Goal: Task Accomplishment & Management: Manage account settings

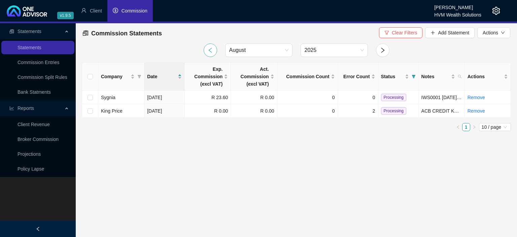
click at [208, 49] on icon "left" at bounding box center [210, 50] width 6 height 6
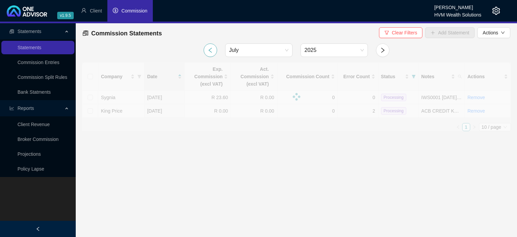
click at [208, 49] on icon "left" at bounding box center [210, 50] width 6 height 6
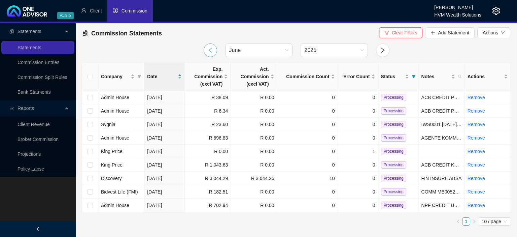
click at [208, 49] on icon "left" at bounding box center [210, 50] width 6 height 6
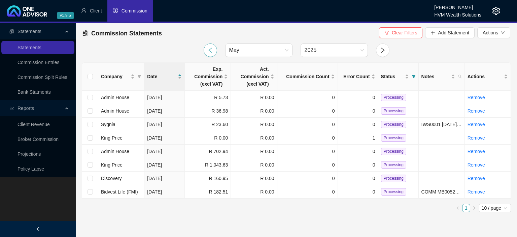
click at [208, 49] on icon "left" at bounding box center [210, 50] width 6 height 6
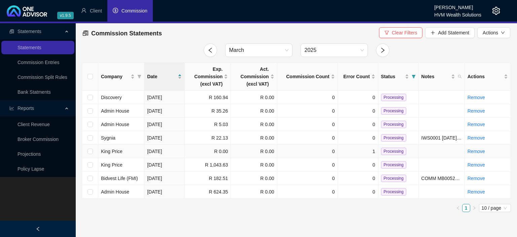
click at [123, 152] on td "King Price" at bounding box center [121, 150] width 46 height 13
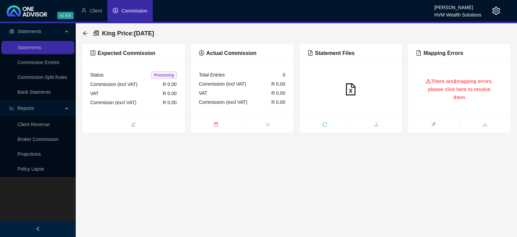
click at [475, 89] on div "There are 1 mapping errors, please click here to resolve them" at bounding box center [459, 89] width 86 height 38
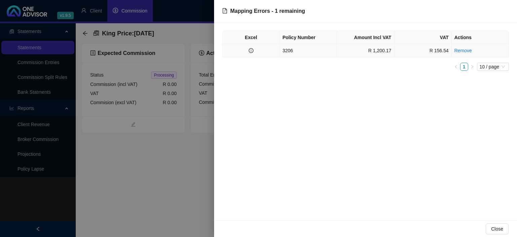
click at [299, 53] on td "3206" at bounding box center [308, 50] width 57 height 13
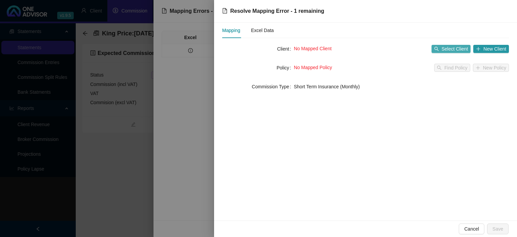
click at [452, 46] on span "Select Client" at bounding box center [454, 48] width 27 height 7
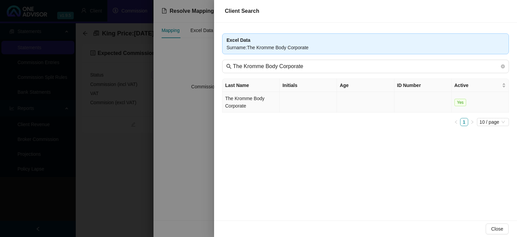
click at [249, 100] on td "The Kromme Body Corporate" at bounding box center [250, 102] width 57 height 21
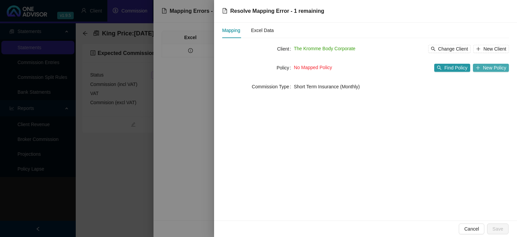
click at [494, 66] on span "New Policy" at bounding box center [494, 67] width 23 height 7
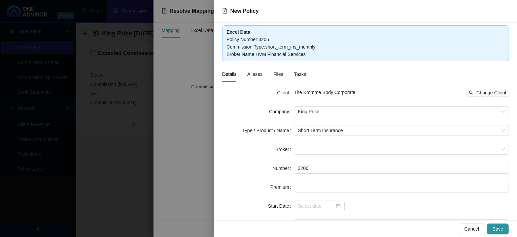
click at [201, 128] on div at bounding box center [258, 118] width 517 height 237
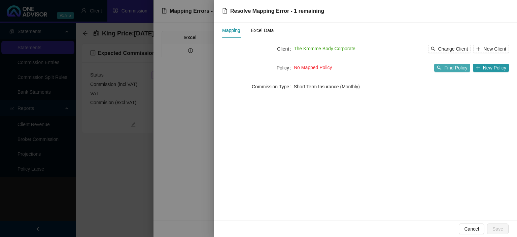
drag, startPoint x: 482, startPoint y: 69, endPoint x: 449, endPoint y: 70, distance: 33.3
click at [450, 70] on div "Find Policy New Policy" at bounding box center [471, 68] width 75 height 8
click at [449, 70] on span "Find Policy" at bounding box center [455, 67] width 23 height 7
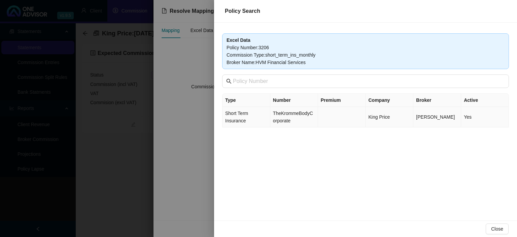
click at [285, 118] on td "TheKrommeBodyCorporate" at bounding box center [294, 117] width 48 height 21
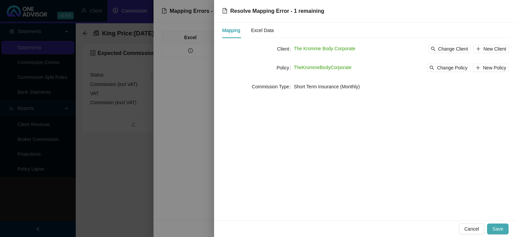
click at [502, 225] on span "Save" at bounding box center [497, 228] width 11 height 7
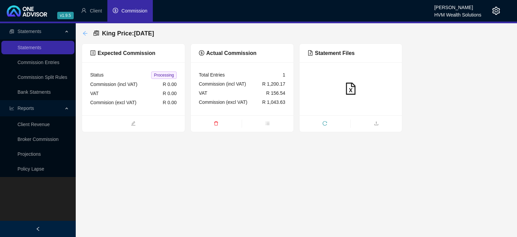
click at [87, 31] on icon "arrow-left" at bounding box center [84, 33] width 5 height 5
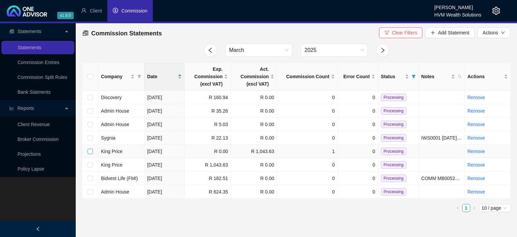
click at [92, 150] on input "checkbox" at bounding box center [89, 150] width 5 height 5
checkbox input "true"
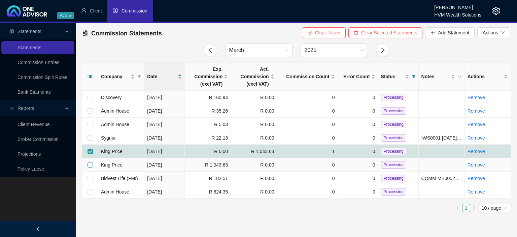
click at [89, 165] on input "checkbox" at bounding box center [89, 164] width 5 height 5
checkbox input "true"
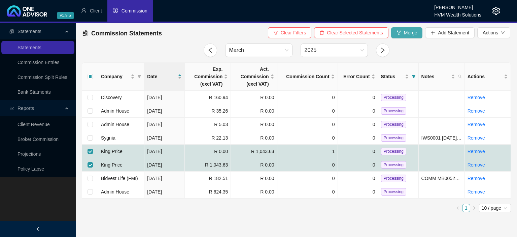
click at [402, 34] on button "Merge" at bounding box center [407, 32] width 32 height 11
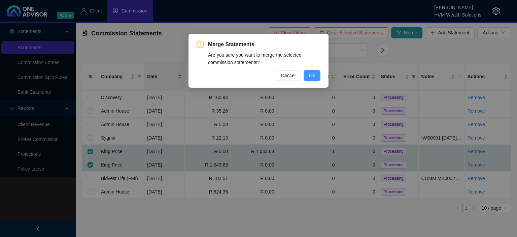
click at [309, 74] on button "Ok" at bounding box center [312, 75] width 17 height 11
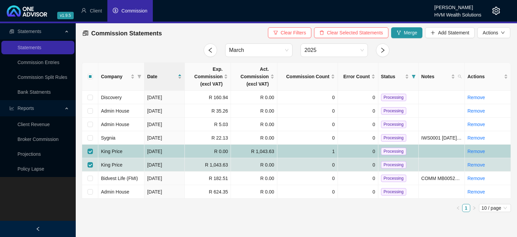
checkbox input "false"
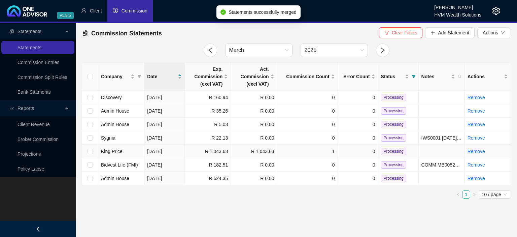
click at [388, 149] on span "Processing" at bounding box center [393, 150] width 25 height 7
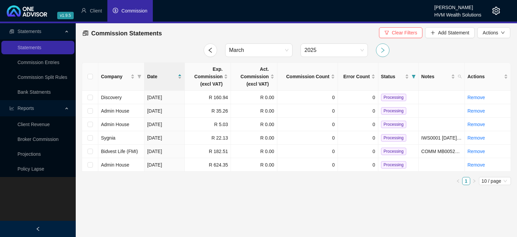
click at [383, 53] on button "button" at bounding box center [382, 49] width 13 height 13
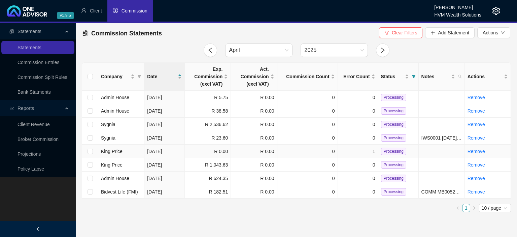
click at [164, 152] on td "[DATE]" at bounding box center [164, 150] width 40 height 13
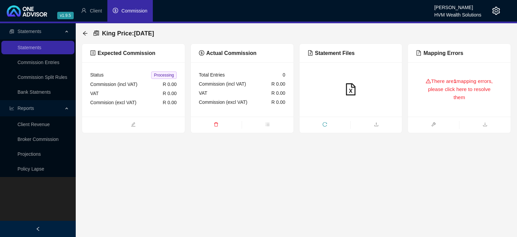
click at [433, 103] on div "There are 1 mapping errors, please click here to resolve them" at bounding box center [459, 89] width 86 height 38
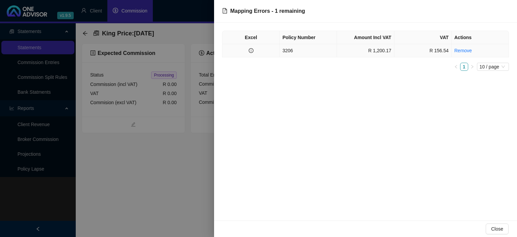
click at [328, 54] on td "3206" at bounding box center [308, 50] width 57 height 13
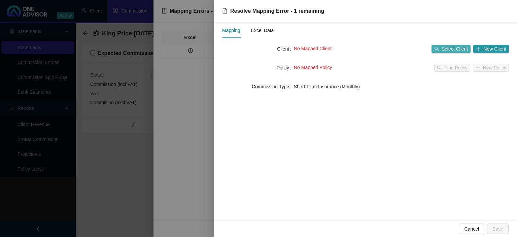
click at [444, 47] on span "Select Client" at bounding box center [454, 48] width 27 height 7
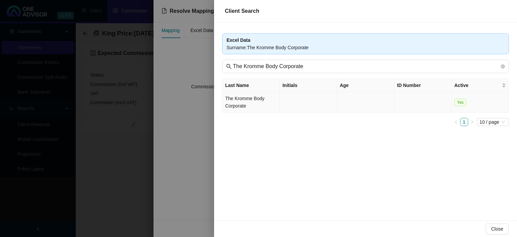
click at [253, 98] on td "The Kromme Body Corporate" at bounding box center [250, 102] width 57 height 21
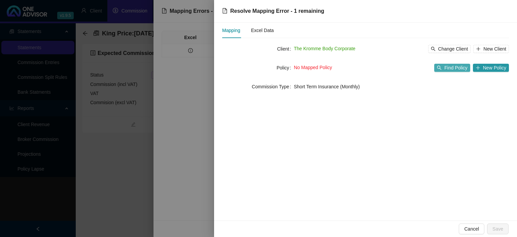
click at [459, 70] on span "Find Policy" at bounding box center [455, 67] width 23 height 7
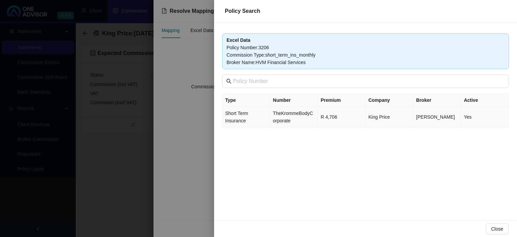
click at [279, 115] on td "TheKrommeBodyCorporate" at bounding box center [294, 117] width 48 height 21
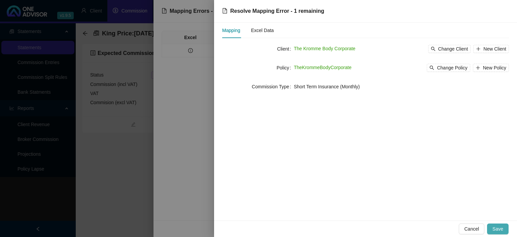
click at [497, 225] on span "Save" at bounding box center [497, 228] width 11 height 7
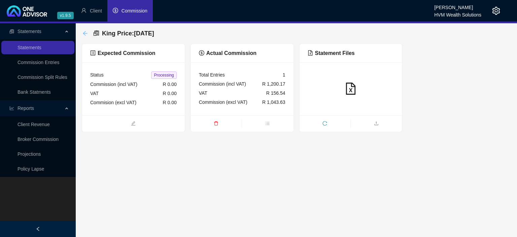
click at [87, 33] on icon "arrow-left" at bounding box center [84, 33] width 5 height 5
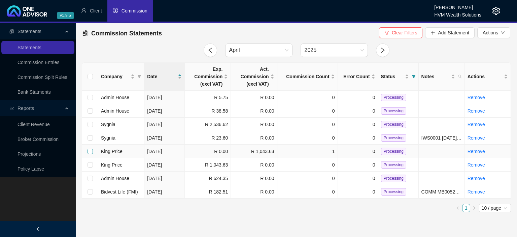
click at [89, 150] on input "checkbox" at bounding box center [89, 150] width 5 height 5
checkbox input "true"
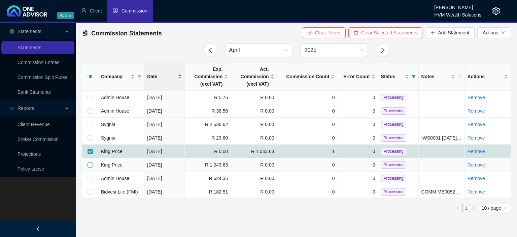
click at [89, 163] on input "checkbox" at bounding box center [89, 164] width 5 height 5
checkbox input "true"
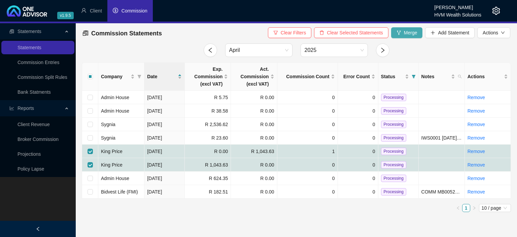
click at [402, 34] on button "Merge" at bounding box center [407, 32] width 32 height 11
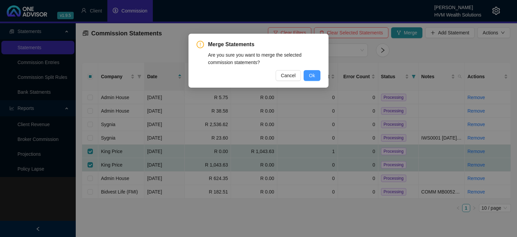
click at [310, 76] on span "Ok" at bounding box center [312, 75] width 6 height 7
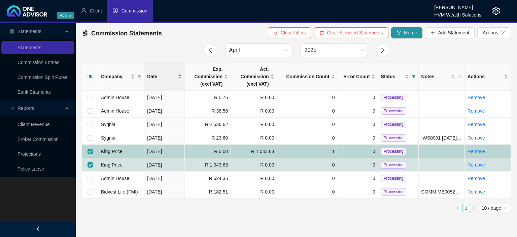
checkbox input "false"
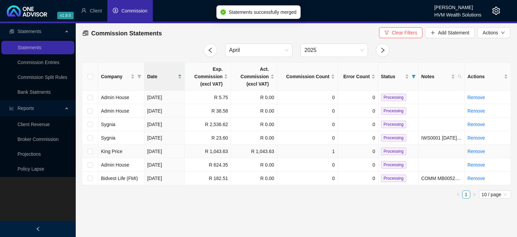
click at [391, 149] on span "Processing" at bounding box center [393, 150] width 25 height 7
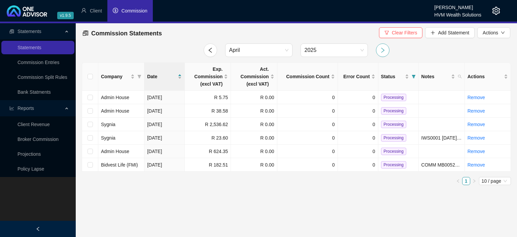
click at [384, 49] on icon "right" at bounding box center [383, 50] width 6 height 6
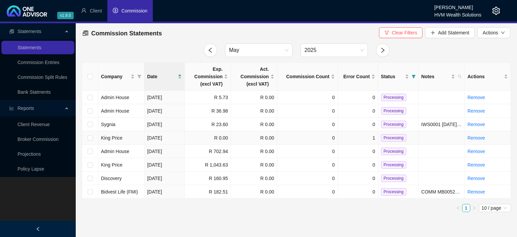
click at [131, 138] on td "King Price" at bounding box center [121, 137] width 46 height 13
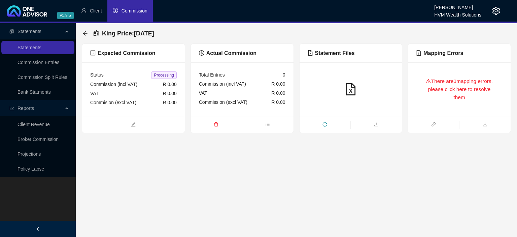
click at [450, 100] on div "There are 1 mapping errors, please click here to resolve them" at bounding box center [459, 89] width 86 height 38
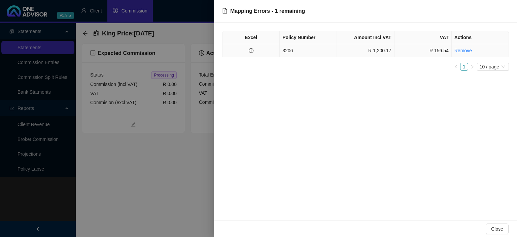
click at [313, 50] on td "3206" at bounding box center [308, 50] width 57 height 13
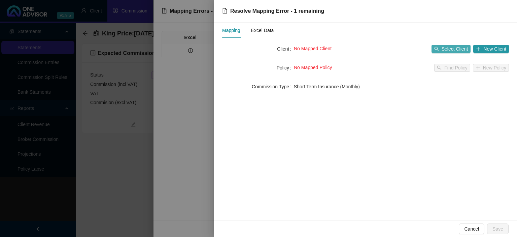
click at [448, 45] on span "Select Client" at bounding box center [454, 48] width 27 height 7
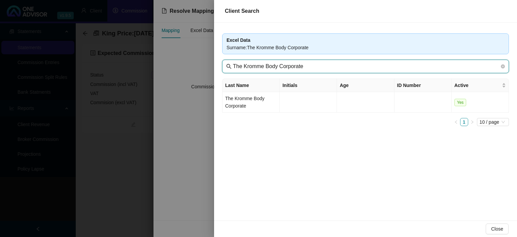
click at [291, 67] on input "The Kromme Body Corporate" at bounding box center [366, 66] width 267 height 8
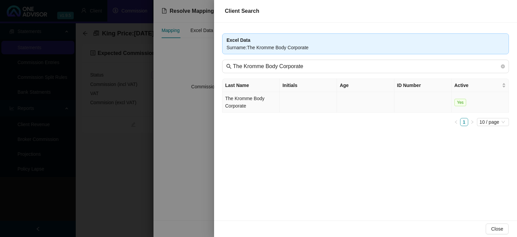
click at [252, 107] on td "The Kromme Body Corporate" at bounding box center [250, 102] width 57 height 21
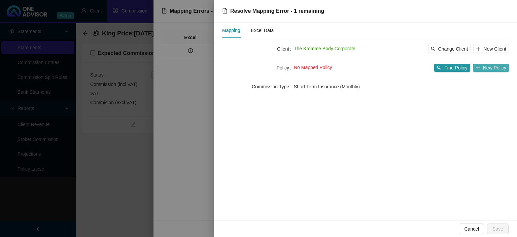
click at [492, 66] on span "New Policy" at bounding box center [494, 67] width 23 height 7
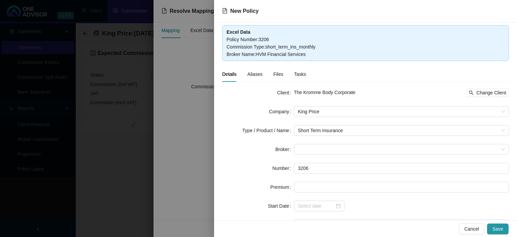
click at [176, 135] on div at bounding box center [258, 118] width 517 height 237
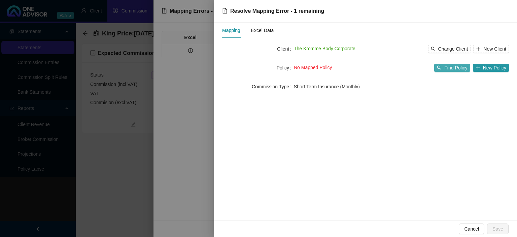
click at [460, 69] on span "Find Policy" at bounding box center [455, 67] width 23 height 7
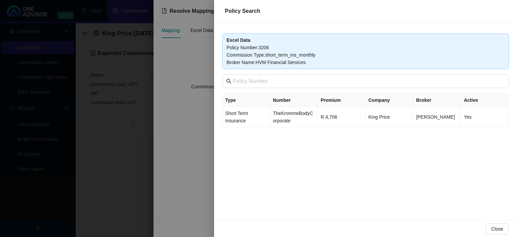
click at [277, 115] on td "TheKrommeBodyCorporate" at bounding box center [294, 117] width 48 height 21
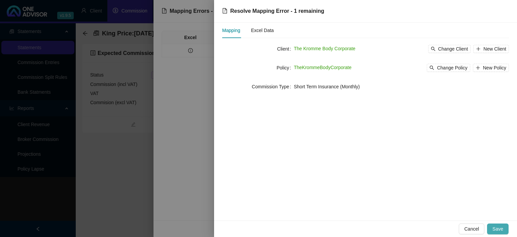
click at [494, 232] on span "Save" at bounding box center [497, 228] width 11 height 7
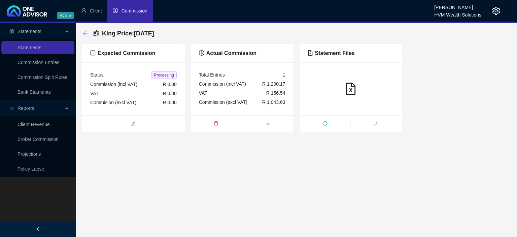
click at [84, 35] on icon "arrow-left" at bounding box center [84, 33] width 5 height 5
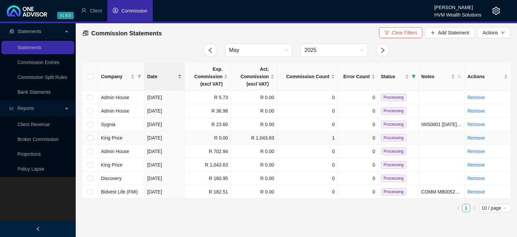
click at [93, 137] on td at bounding box center [90, 137] width 16 height 13
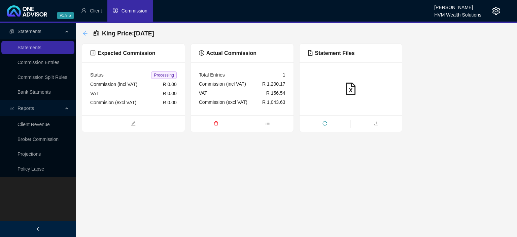
click at [84, 33] on icon "arrow-left" at bounding box center [84, 33] width 5 height 5
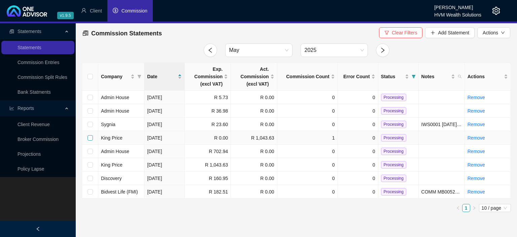
click at [87, 137] on input "checkbox" at bounding box center [89, 137] width 5 height 5
checkbox input "true"
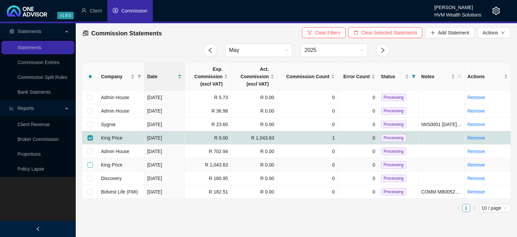
click at [90, 164] on input "checkbox" at bounding box center [89, 164] width 5 height 5
checkbox input "true"
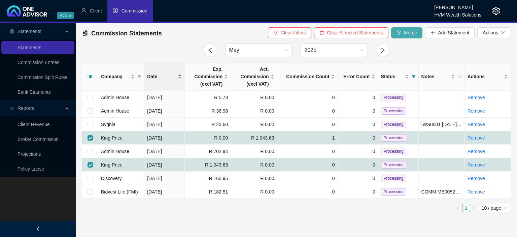
click at [402, 33] on button "Merge" at bounding box center [407, 32] width 32 height 11
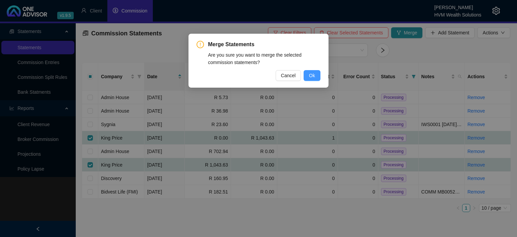
click at [309, 71] on button "Ok" at bounding box center [312, 75] width 17 height 11
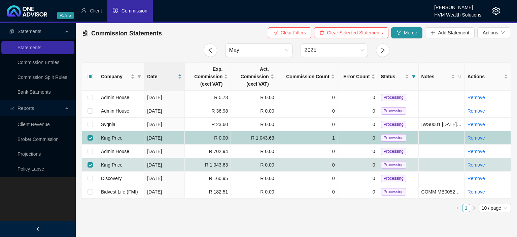
checkbox input "false"
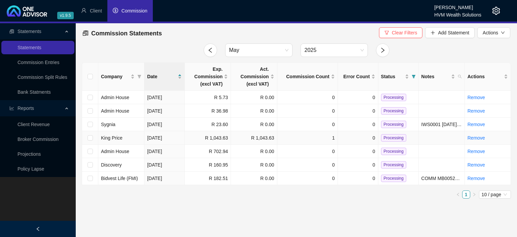
click at [386, 136] on span "Processing" at bounding box center [393, 137] width 25 height 7
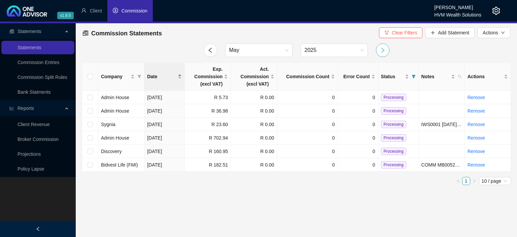
click at [381, 53] on icon "right" at bounding box center [383, 50] width 6 height 6
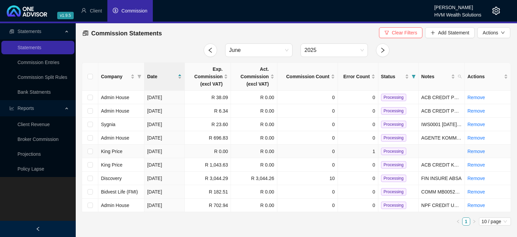
click at [195, 152] on td "R 0.00" at bounding box center [208, 150] width 46 height 13
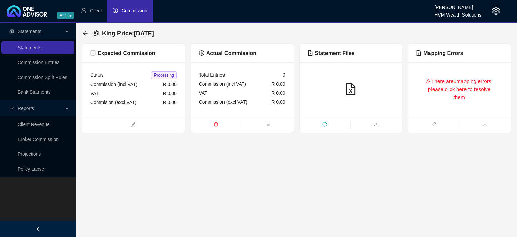
click at [451, 95] on div "There are 1 mapping errors, please click here to resolve them" at bounding box center [459, 89] width 86 height 38
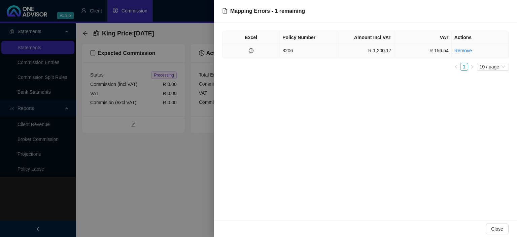
click at [290, 52] on td "3206" at bounding box center [308, 50] width 57 height 13
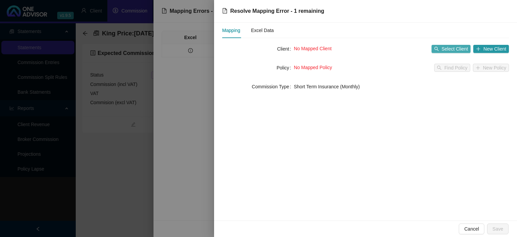
click at [441, 47] on button "Select Client" at bounding box center [450, 49] width 39 height 8
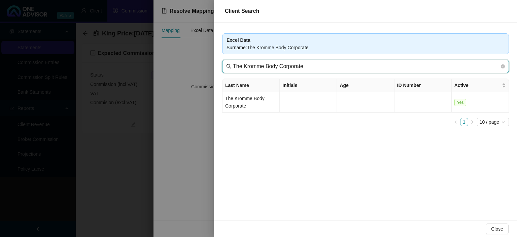
click at [279, 65] on input "The Kromme Body Corporate" at bounding box center [366, 66] width 267 height 8
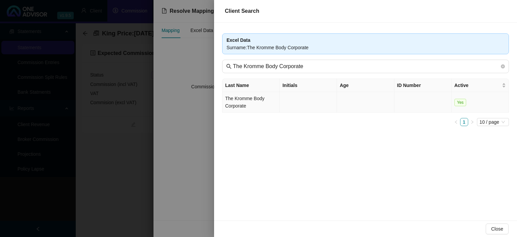
click at [256, 100] on td "The Kromme Body Corporate" at bounding box center [250, 102] width 57 height 21
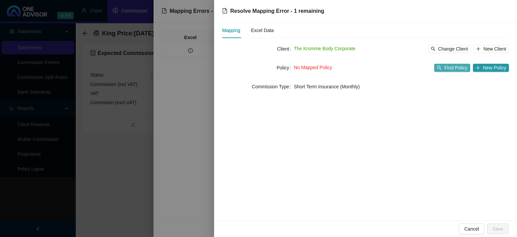
click at [452, 68] on span "Find Policy" at bounding box center [455, 67] width 23 height 7
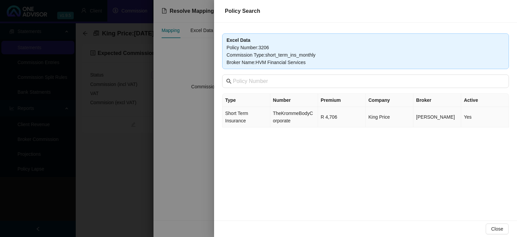
click at [301, 112] on td "TheKrommeBodyCorporate" at bounding box center [294, 117] width 48 height 21
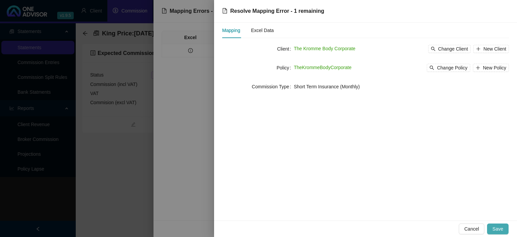
click at [496, 227] on span "Save" at bounding box center [497, 228] width 11 height 7
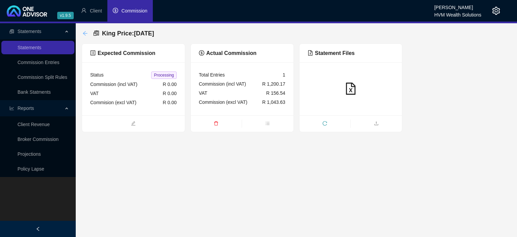
click at [84, 31] on div "back" at bounding box center [84, 34] width 5 height 6
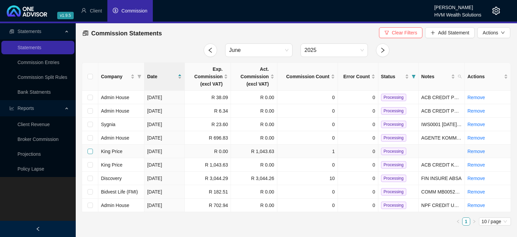
click at [90, 151] on input "checkbox" at bounding box center [89, 150] width 5 height 5
checkbox input "true"
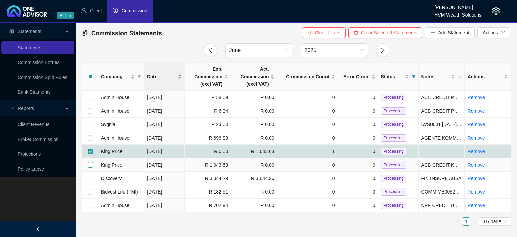
click at [90, 163] on input "checkbox" at bounding box center [89, 164] width 5 height 5
checkbox input "true"
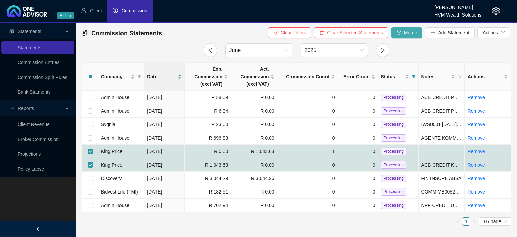
click at [402, 33] on button "Merge" at bounding box center [407, 32] width 32 height 11
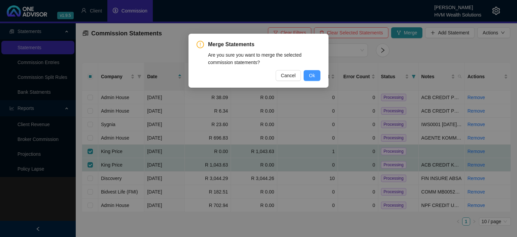
click at [308, 76] on button "Ok" at bounding box center [312, 75] width 17 height 11
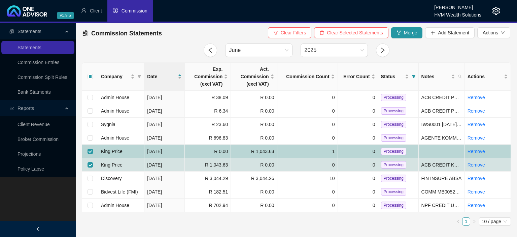
checkbox input "false"
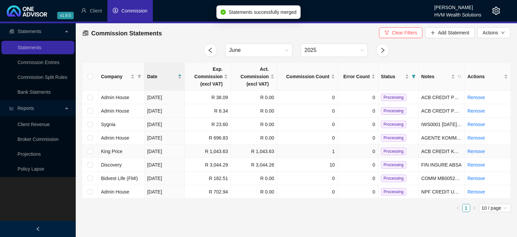
click at [395, 151] on span "Processing" at bounding box center [393, 150] width 25 height 7
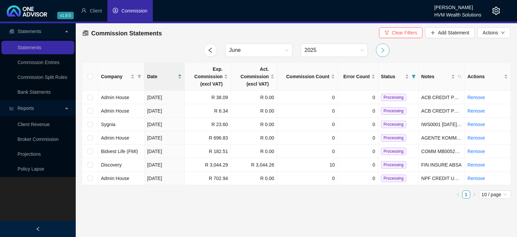
click at [381, 52] on icon "right" at bounding box center [382, 49] width 3 height 5
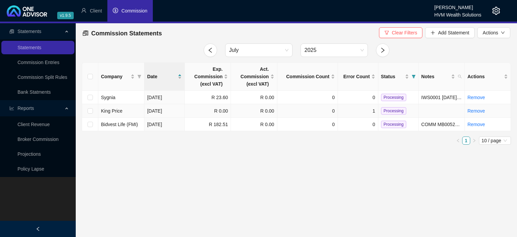
click at [134, 111] on td "King Price" at bounding box center [121, 110] width 46 height 13
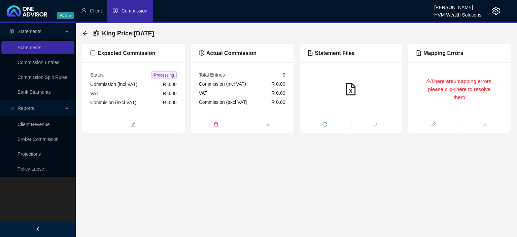
click at [440, 96] on div "There are 1 mapping errors, please click here to resolve them" at bounding box center [459, 89] width 86 height 38
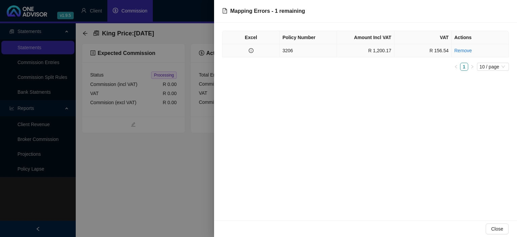
click at [303, 52] on td "3206" at bounding box center [308, 50] width 57 height 13
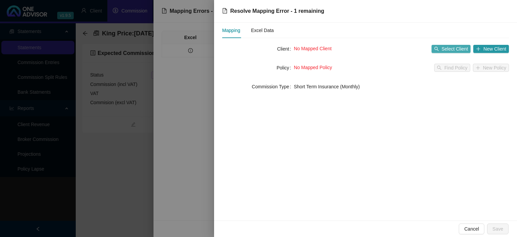
click at [447, 47] on span "Select Client" at bounding box center [454, 48] width 27 height 7
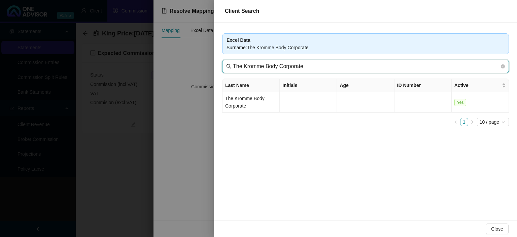
click at [285, 68] on input "The Kromme Body Corporate" at bounding box center [366, 66] width 267 height 8
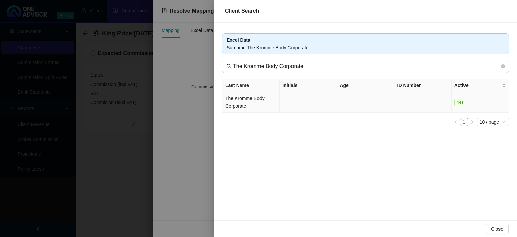
click at [242, 101] on td "The Kromme Body Corporate" at bounding box center [250, 102] width 57 height 21
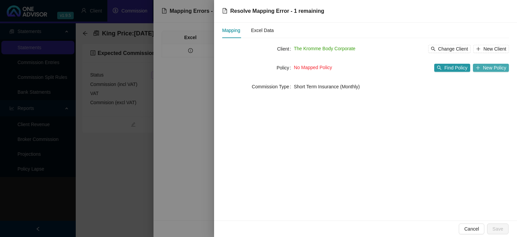
click at [484, 67] on span "New Policy" at bounding box center [494, 67] width 23 height 7
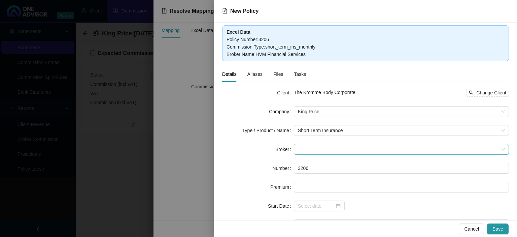
click at [303, 149] on span at bounding box center [401, 149] width 207 height 10
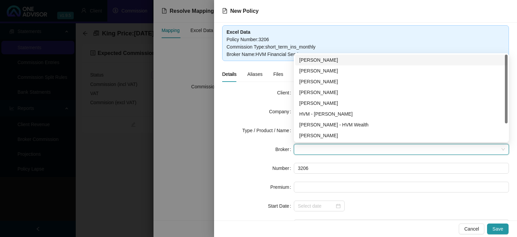
click at [204, 147] on div at bounding box center [258, 118] width 517 height 237
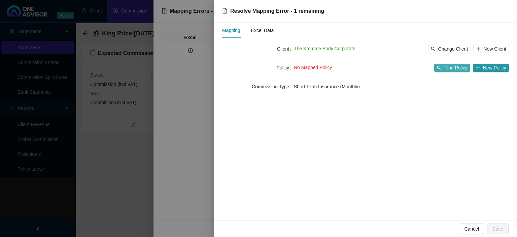
click at [462, 71] on button "Find Policy" at bounding box center [452, 68] width 36 height 8
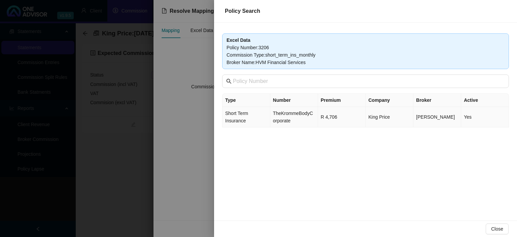
click at [271, 121] on td "TheKrommeBodyCorporate" at bounding box center [294, 117] width 48 height 21
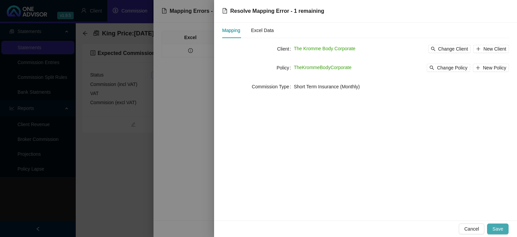
click at [499, 227] on span "Save" at bounding box center [497, 228] width 11 height 7
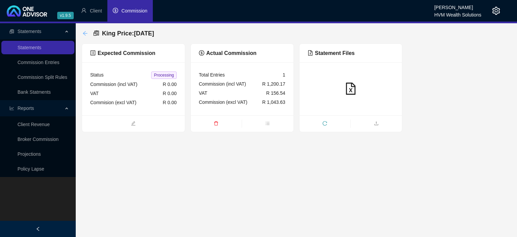
click at [84, 34] on icon "arrow-left" at bounding box center [85, 33] width 4 height 4
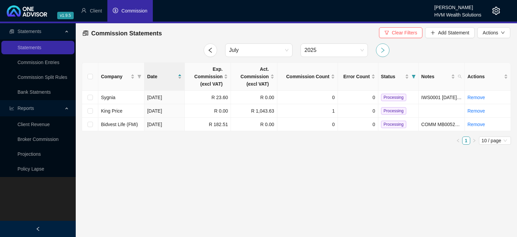
click at [380, 49] on icon "right" at bounding box center [383, 50] width 6 height 6
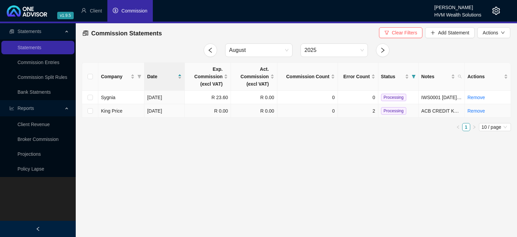
click at [180, 115] on td "[DATE]" at bounding box center [164, 110] width 40 height 13
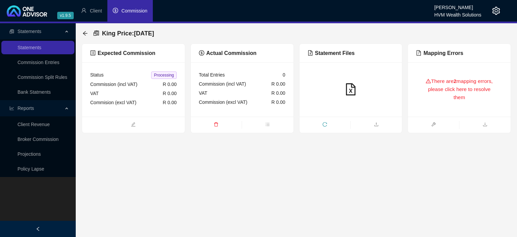
click at [468, 85] on div "There are 2 mapping errors, please click here to resolve them" at bounding box center [459, 89] width 86 height 38
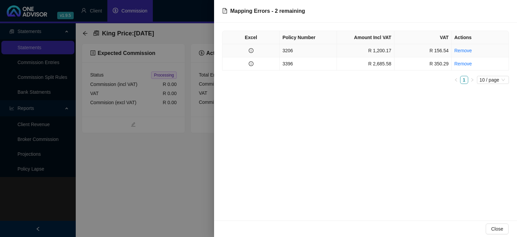
click at [284, 50] on td "3206" at bounding box center [308, 50] width 57 height 13
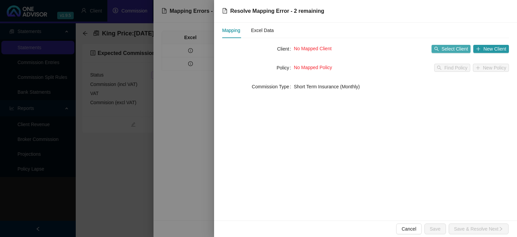
click at [446, 46] on span "Select Client" at bounding box center [454, 48] width 27 height 7
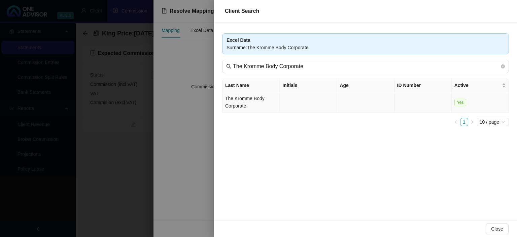
click at [250, 99] on td "The Kromme Body Corporate" at bounding box center [250, 102] width 57 height 21
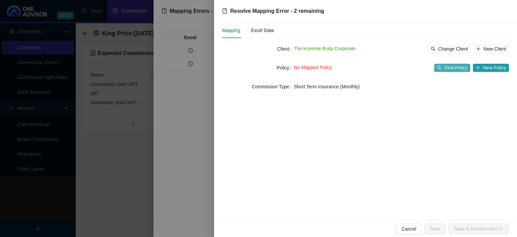
click at [451, 69] on span "Find Policy" at bounding box center [455, 67] width 23 height 7
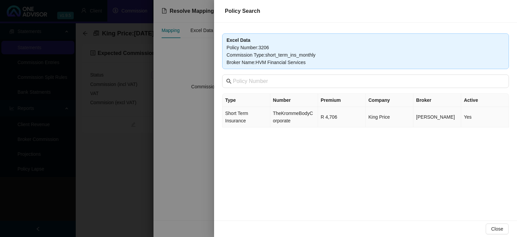
click at [247, 115] on span "Short Term Insurance" at bounding box center [236, 116] width 23 height 13
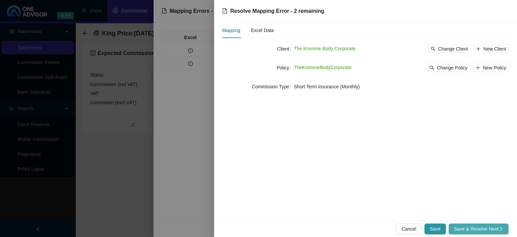
click at [482, 231] on span "Save & Resolve Next" at bounding box center [478, 228] width 49 height 7
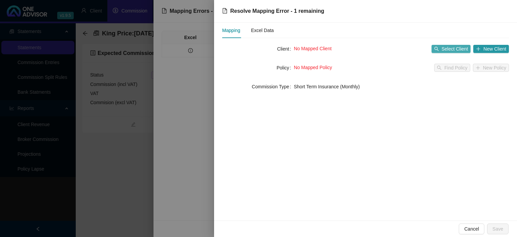
click at [441, 47] on button "Select Client" at bounding box center [450, 49] width 39 height 8
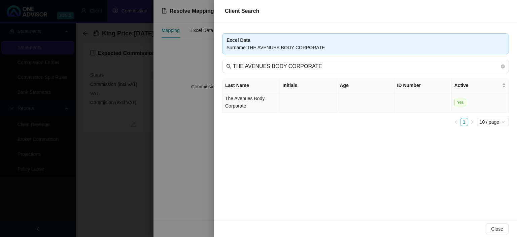
click at [242, 100] on td "The Avenues Body Corporate" at bounding box center [250, 102] width 57 height 21
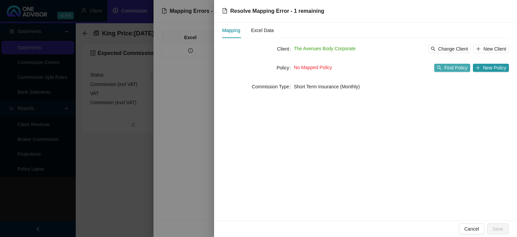
click at [466, 68] on span "Find Policy" at bounding box center [455, 67] width 23 height 7
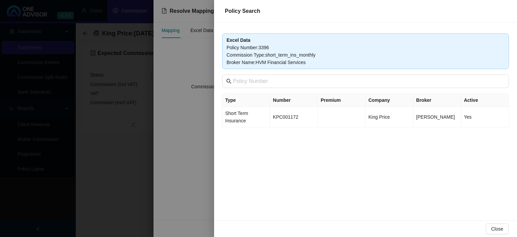
click at [288, 114] on td "KPC001172" at bounding box center [294, 117] width 48 height 21
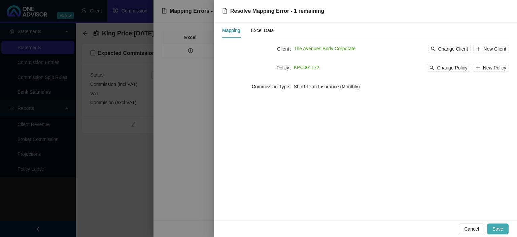
click at [501, 228] on span "Save" at bounding box center [497, 228] width 11 height 7
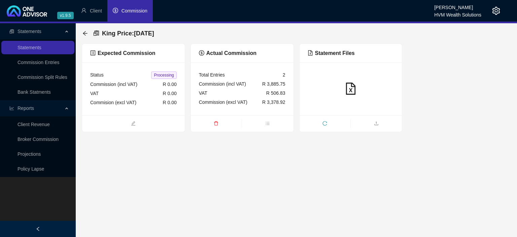
click at [82, 34] on div "King Price : [DATE]" at bounding box center [296, 33] width 429 height 20
click at [84, 33] on icon "arrow-left" at bounding box center [84, 33] width 5 height 5
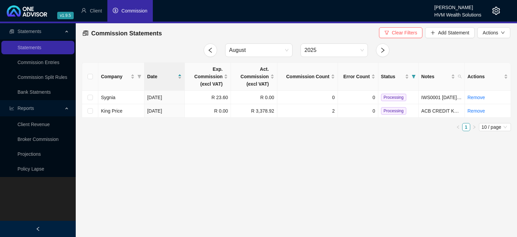
click at [494, 11] on icon "setting" at bounding box center [496, 11] width 8 height 8
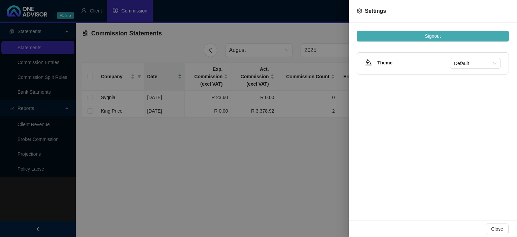
click at [414, 36] on button "Signout" at bounding box center [433, 36] width 152 height 11
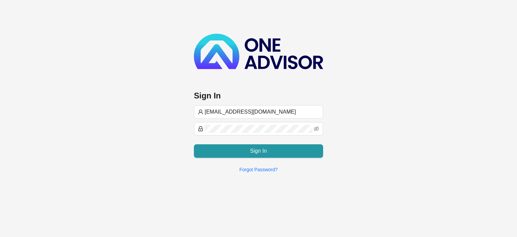
type input "[EMAIL_ADDRESS][DOMAIN_NAME]"
